Goal: Transaction & Acquisition: Purchase product/service

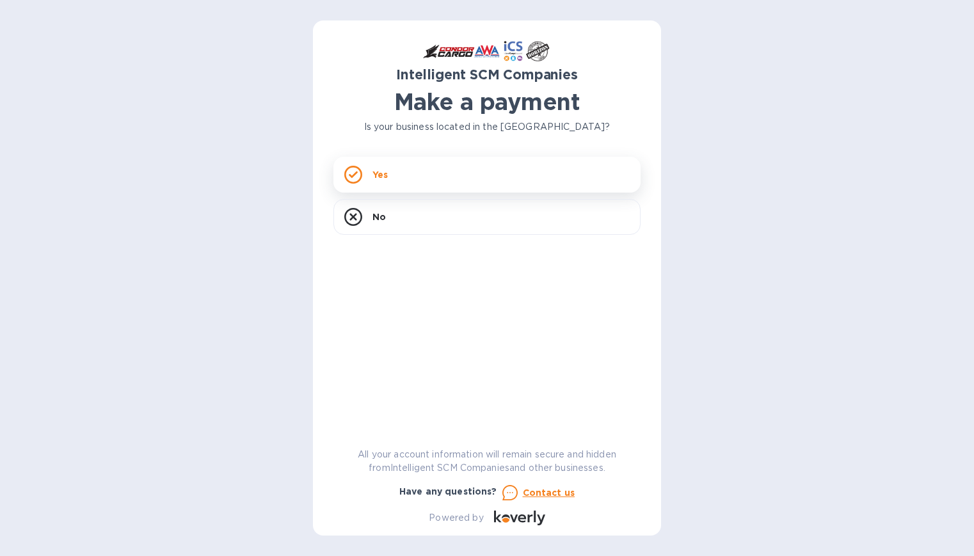
click at [399, 161] on div "Yes" at bounding box center [486, 175] width 307 height 36
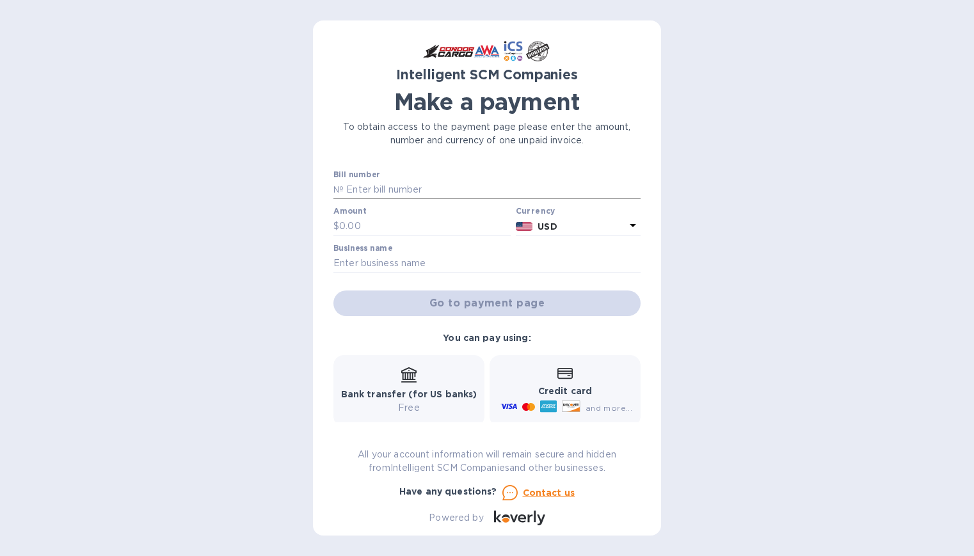
click at [374, 194] on input "text" at bounding box center [492, 189] width 297 height 19
type input "S00505017"
type input "484.30"
drag, startPoint x: 417, startPoint y: 257, endPoint x: 427, endPoint y: 262, distance: 10.9
click at [417, 257] on input "text" at bounding box center [486, 263] width 307 height 19
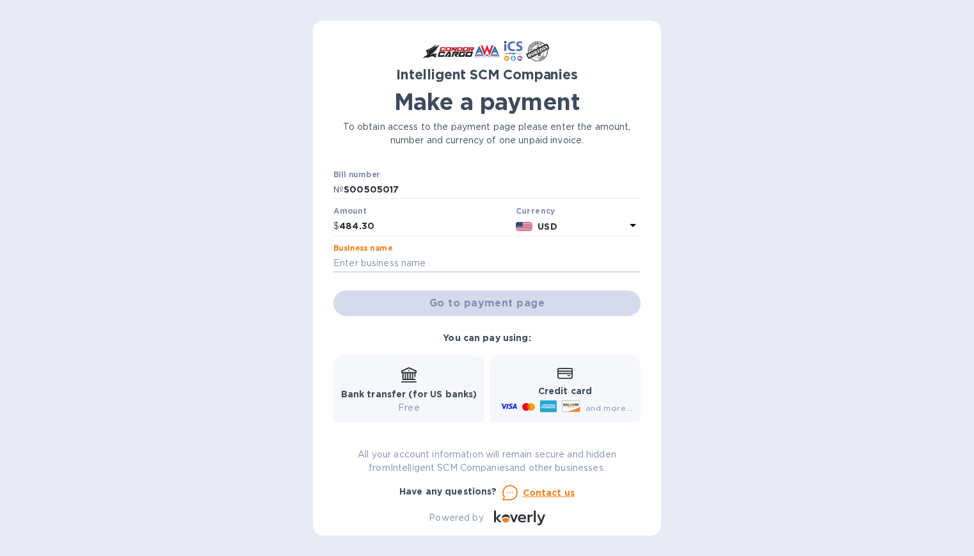
type input "Island Cargo Support"
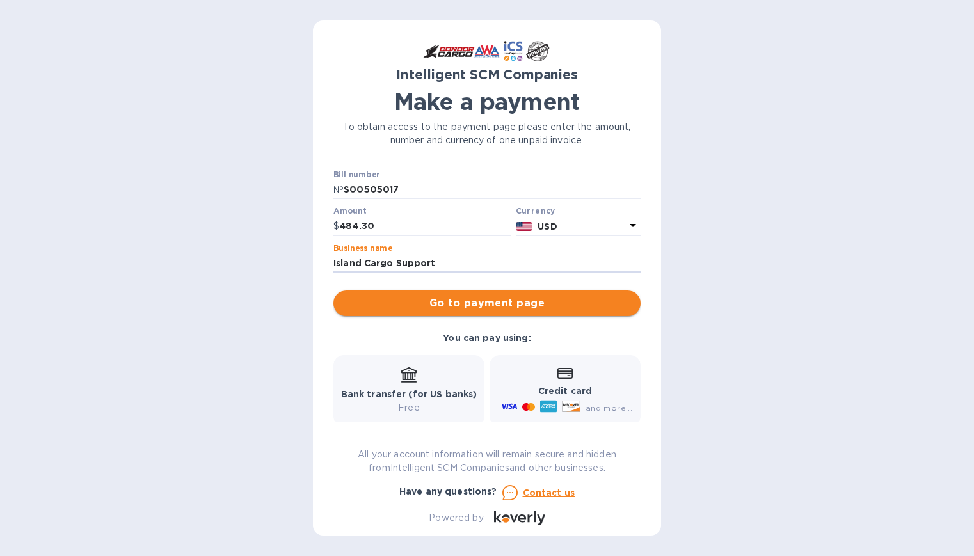
click at [446, 304] on span "Go to payment page" at bounding box center [487, 303] width 287 height 15
click at [480, 305] on span "Go to payment page" at bounding box center [487, 303] width 287 height 15
